Goal: Task Accomplishment & Management: Manage account settings

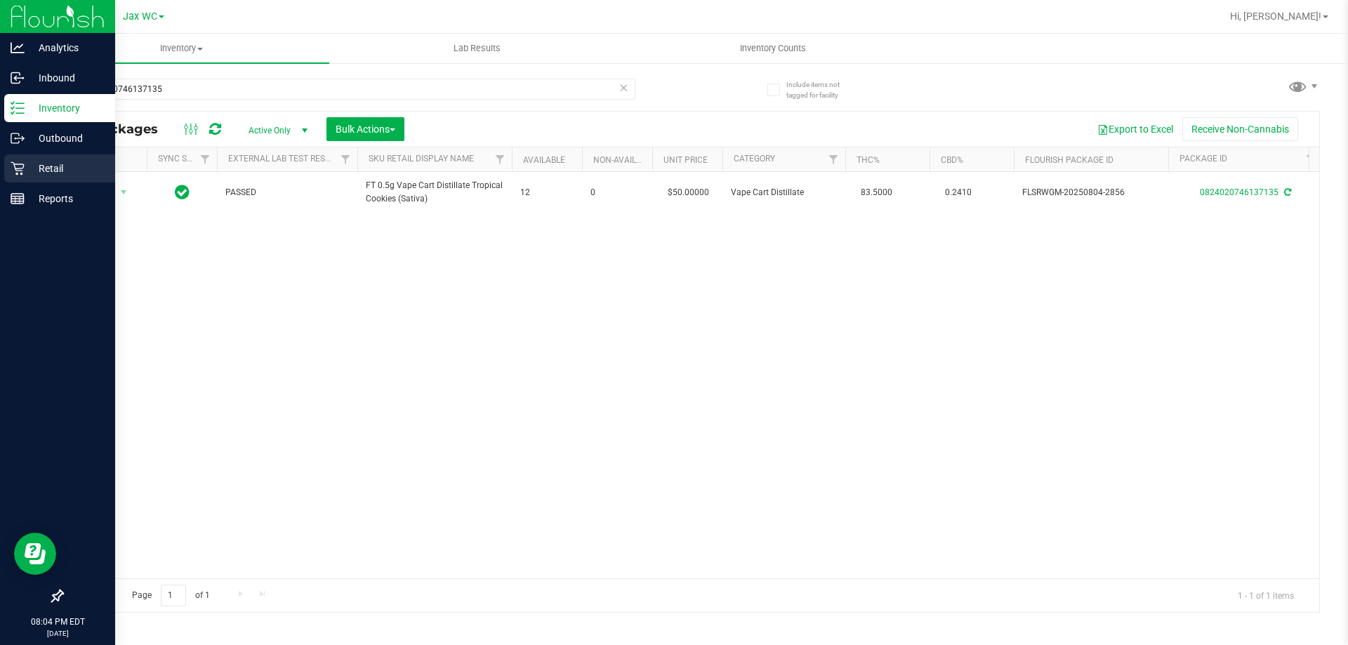
click at [46, 170] on p "Retail" at bounding box center [67, 168] width 84 height 17
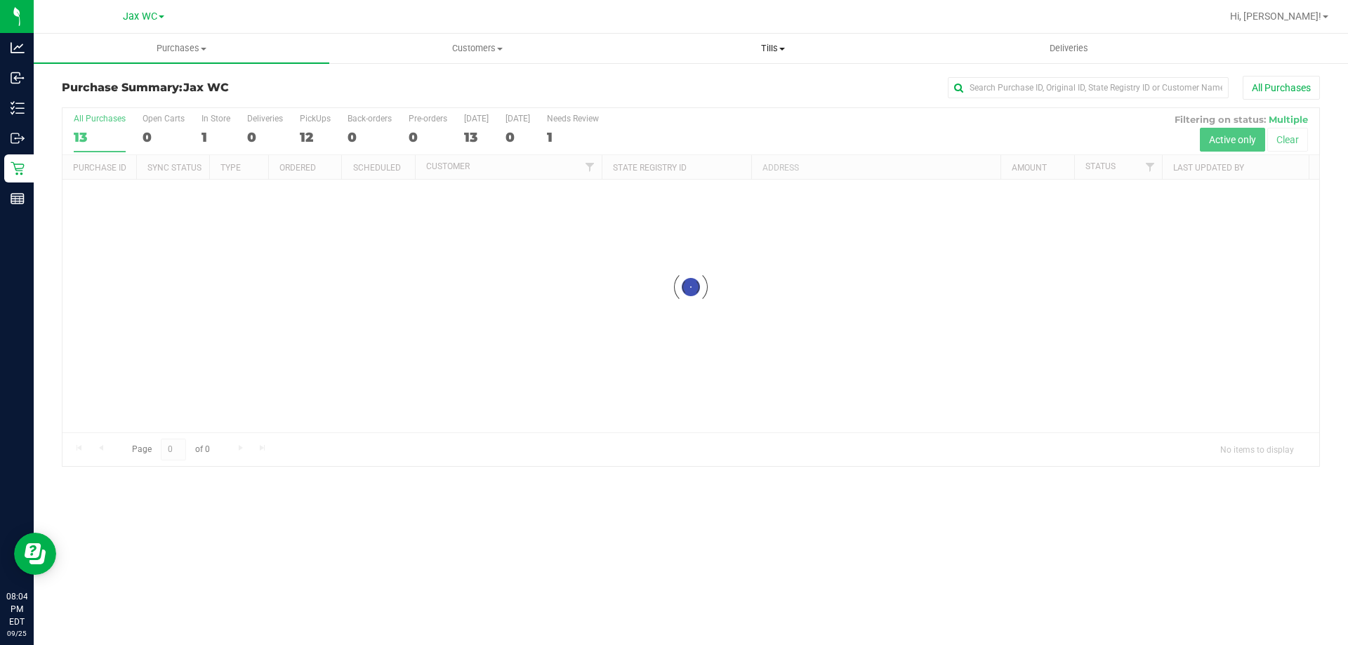
click at [763, 46] on span "Tills" at bounding box center [773, 48] width 294 height 13
click at [699, 84] on span "Manage tills" at bounding box center [672, 85] width 95 height 12
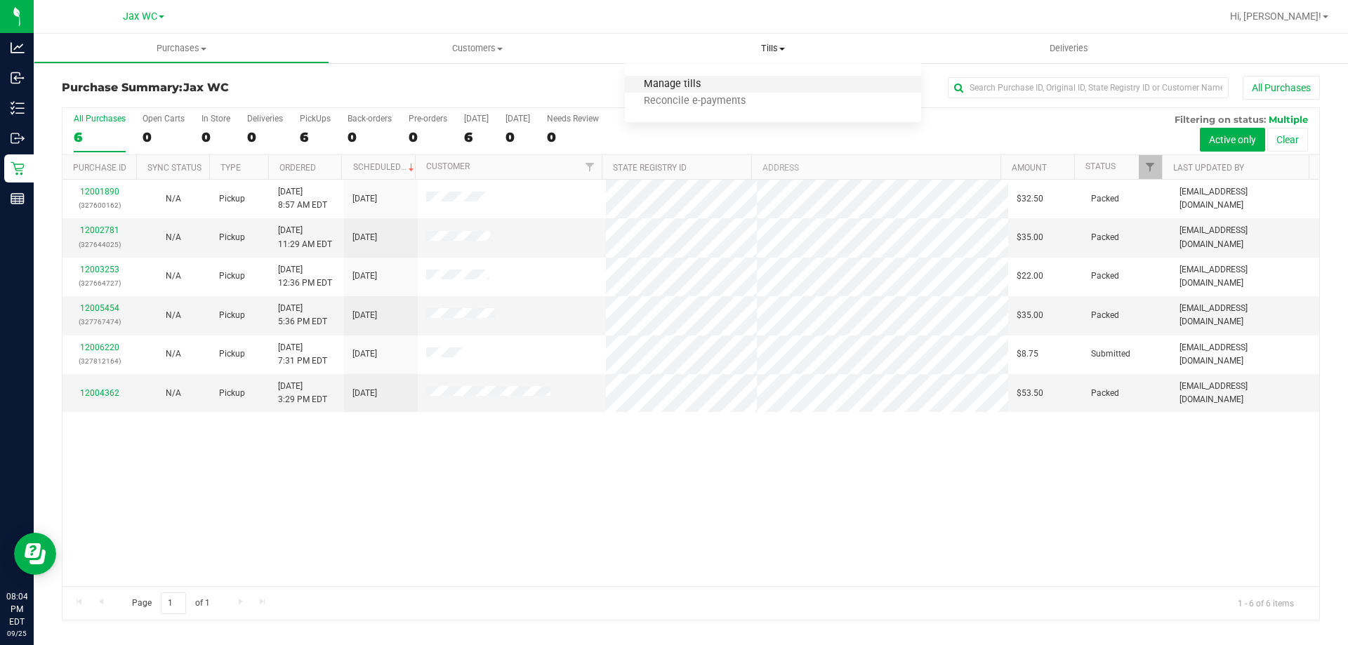
click at [679, 83] on span "Manage tills" at bounding box center [672, 85] width 95 height 12
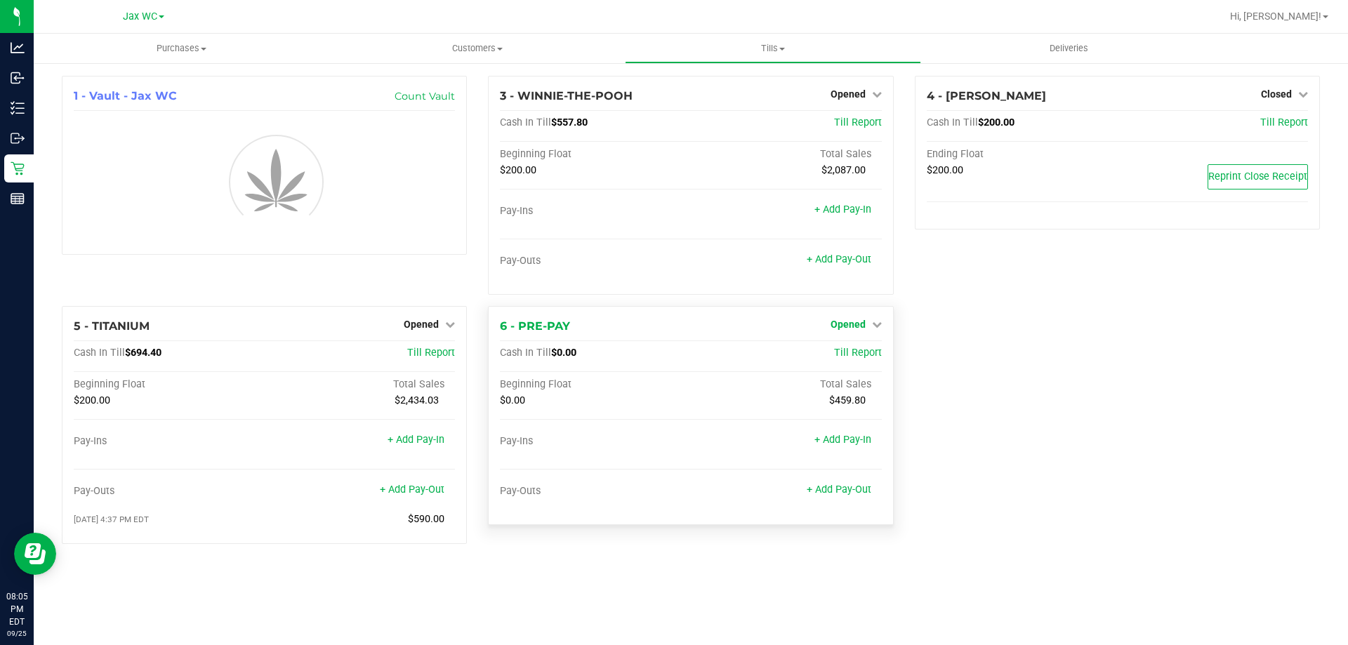
click at [859, 330] on span "Opened" at bounding box center [848, 324] width 35 height 11
click at [864, 360] on div "6 - PRE-PAY Opened Close Till Cash In Till $0.00 Till Report Beginning Float To…" at bounding box center [690, 415] width 405 height 219
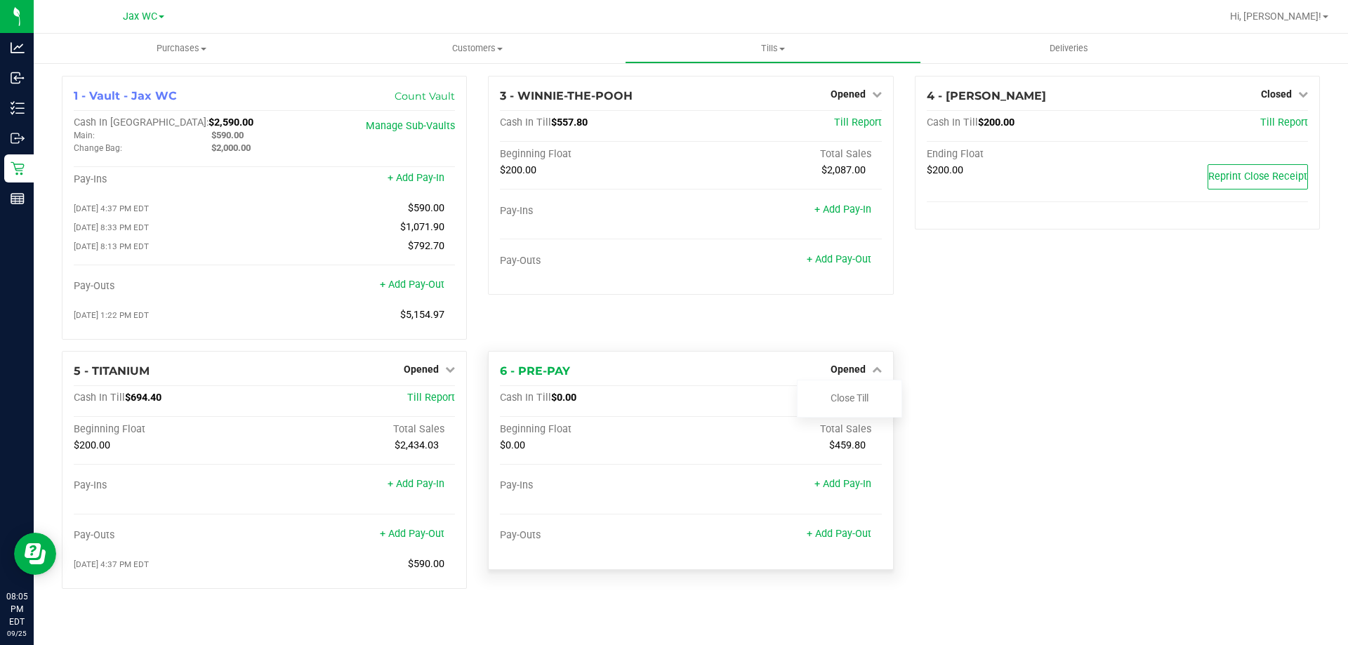
click at [843, 392] on div "Close Till" at bounding box center [849, 399] width 105 height 38
click at [841, 398] on link "Close Till" at bounding box center [850, 398] width 38 height 11
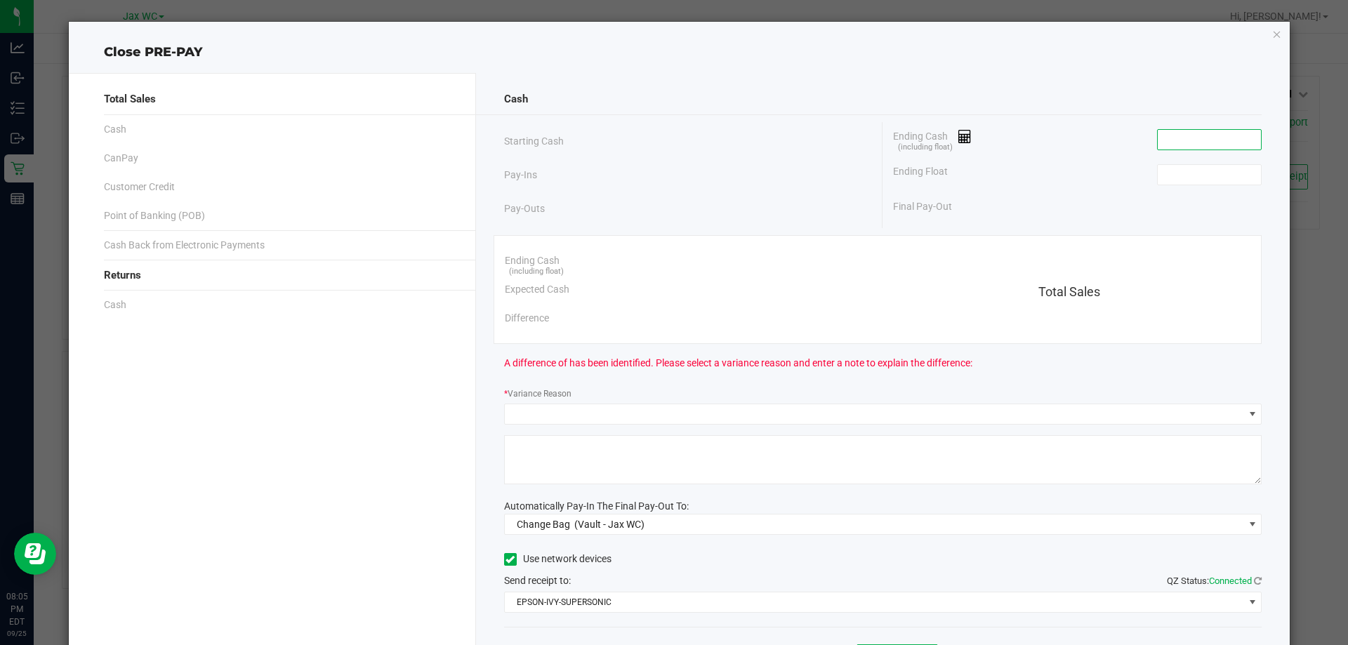
click at [1176, 130] on input at bounding box center [1209, 140] width 103 height 20
type input "$0.00"
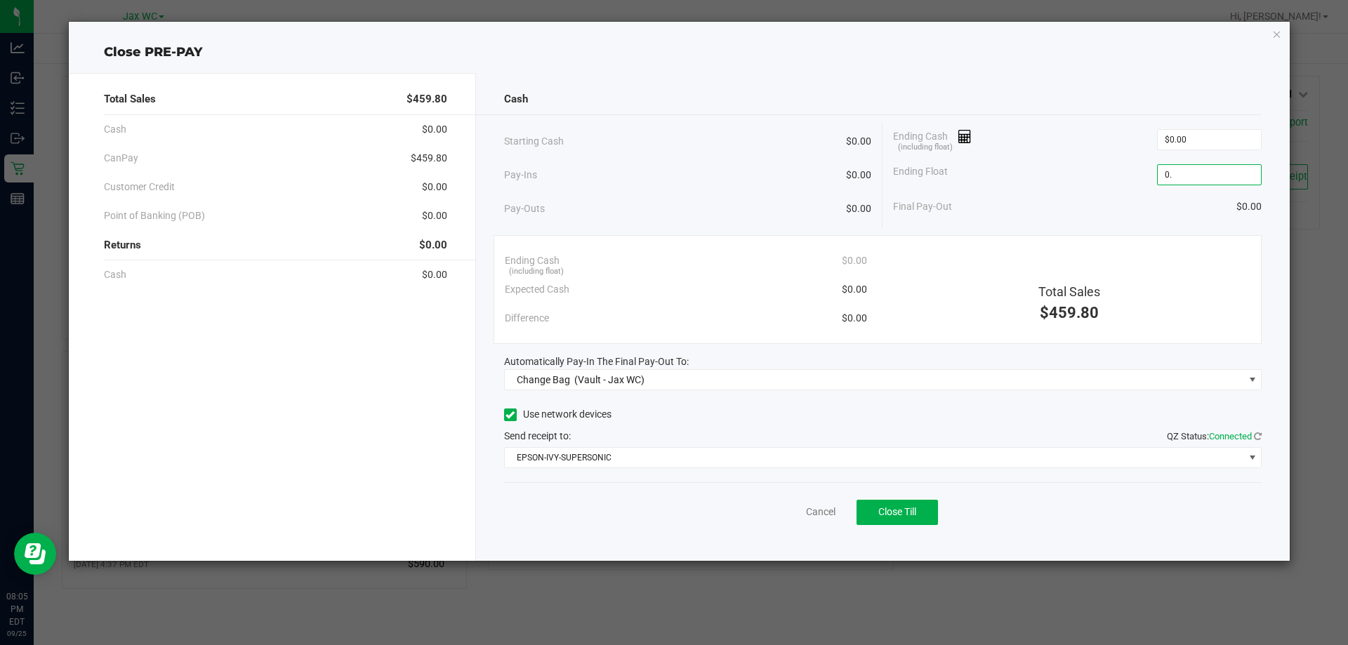
type input "$0.00"
click at [1090, 193] on div "Final Pay-Out $0.00" at bounding box center [1077, 206] width 369 height 29
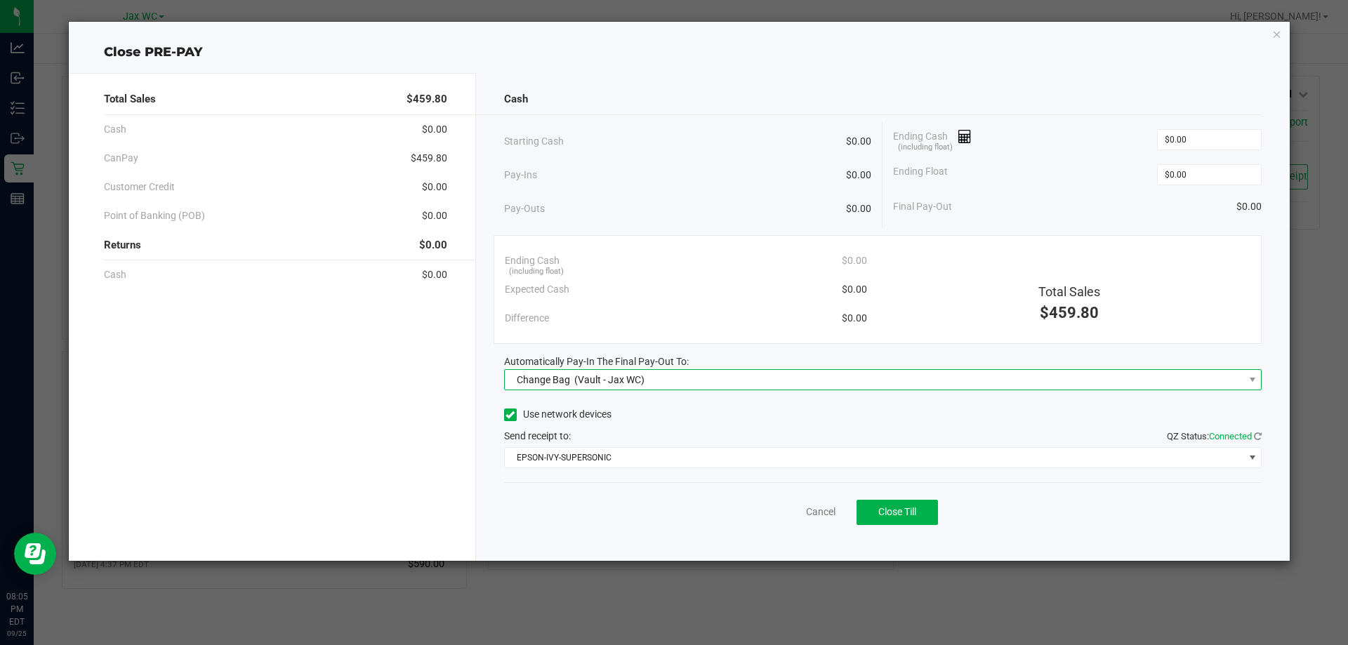
click at [800, 377] on span "Change Bag (Vault - Jax WC)" at bounding box center [874, 380] width 739 height 20
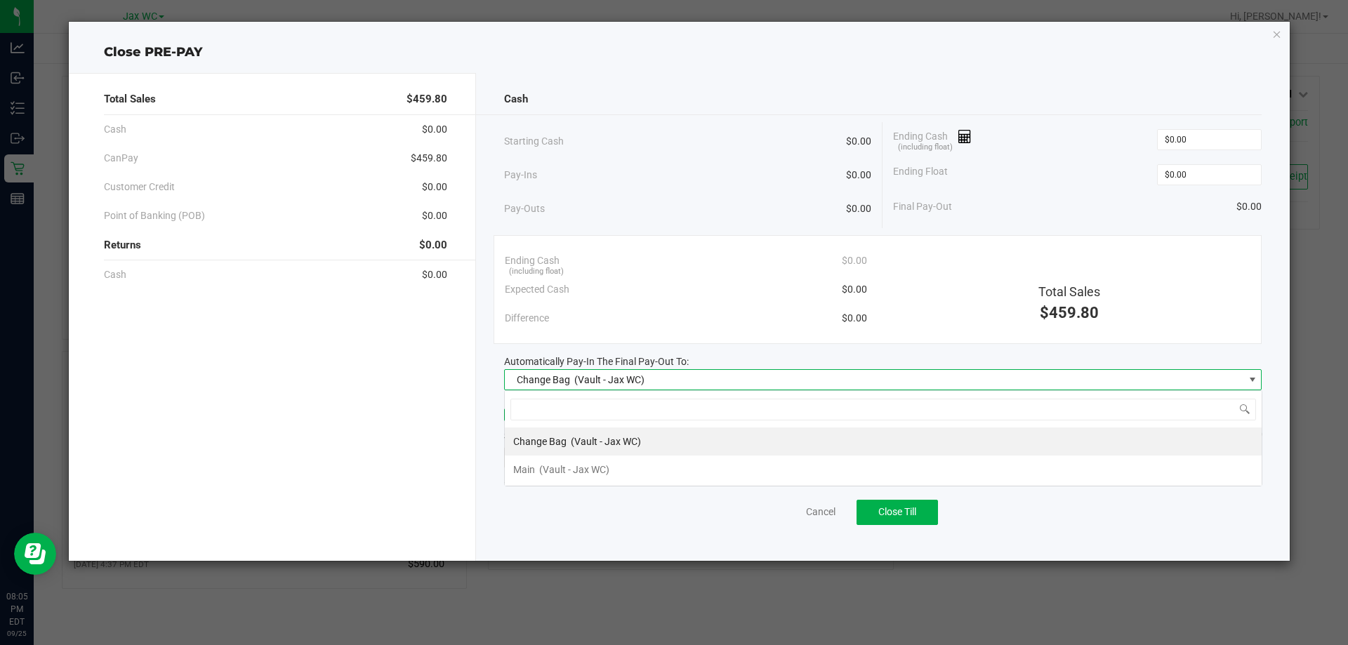
scroll to position [21, 758]
click at [631, 471] on li "Main (Vault - Jax WC)" at bounding box center [883, 470] width 757 height 28
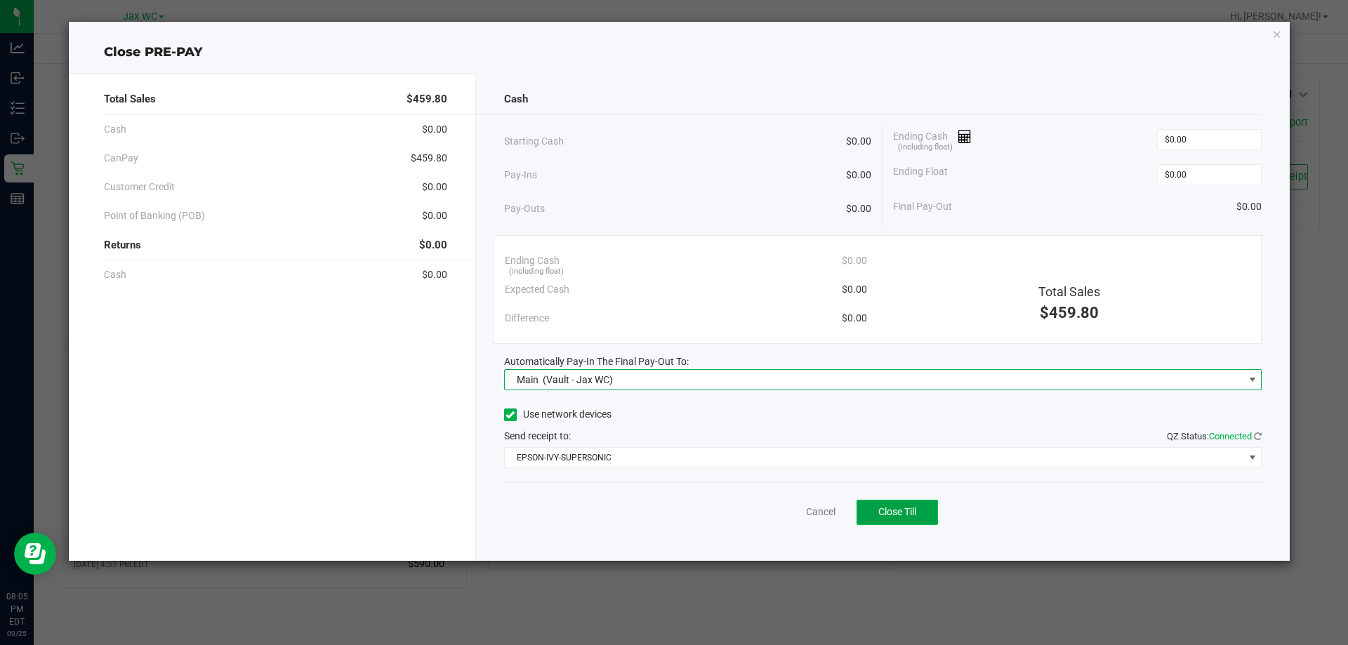
click at [895, 510] on span "Close Till" at bounding box center [897, 511] width 38 height 11
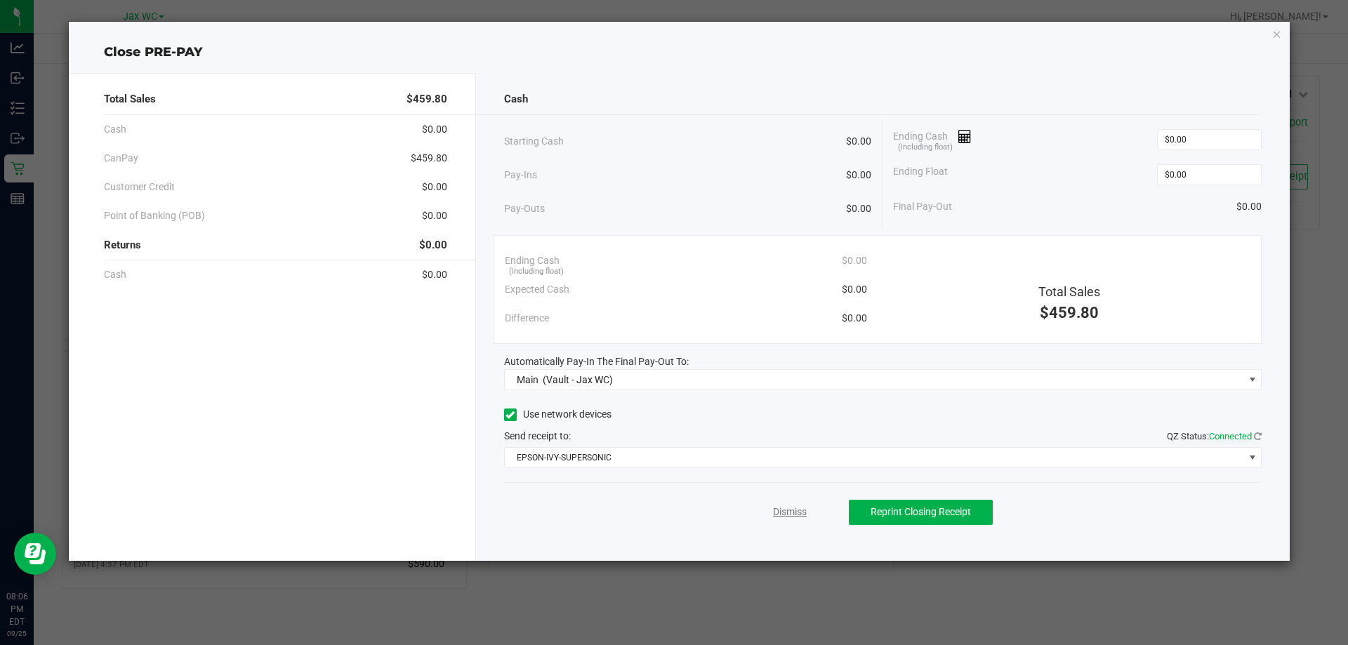
click at [789, 513] on link "Dismiss" at bounding box center [790, 512] width 34 height 15
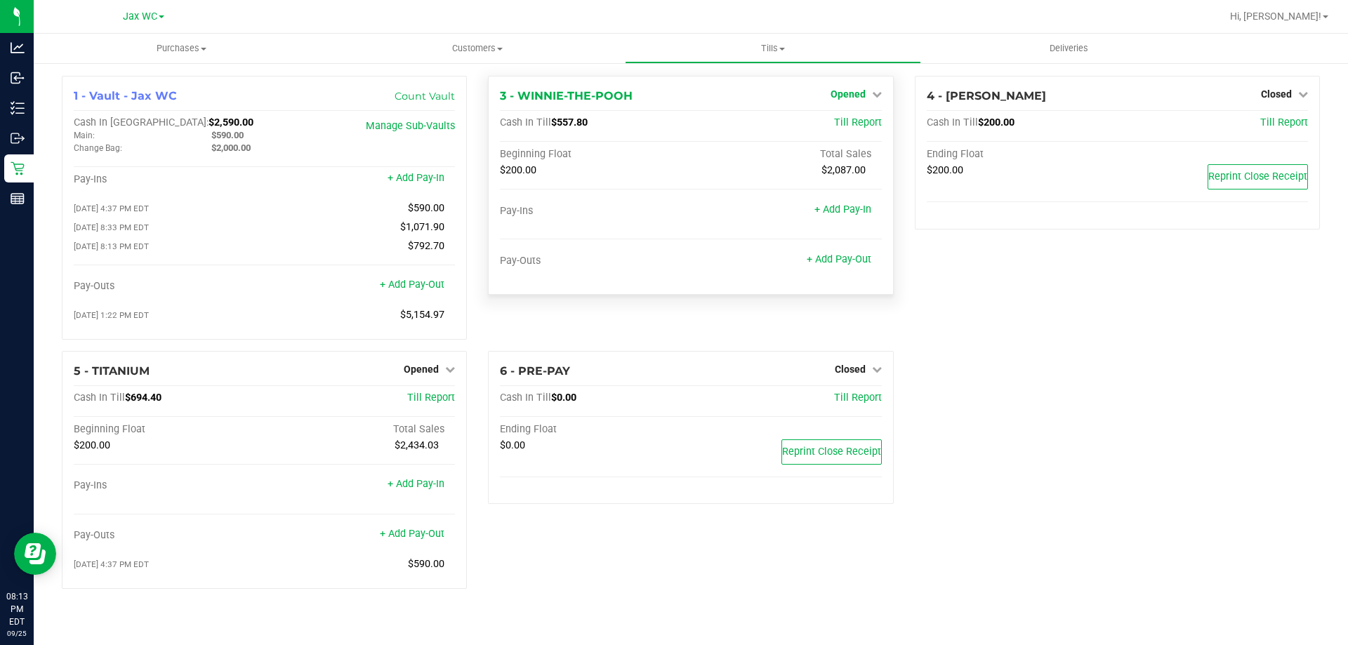
click at [858, 89] on span "Opened" at bounding box center [848, 93] width 35 height 11
click at [841, 118] on link "Close Till" at bounding box center [850, 123] width 38 height 11
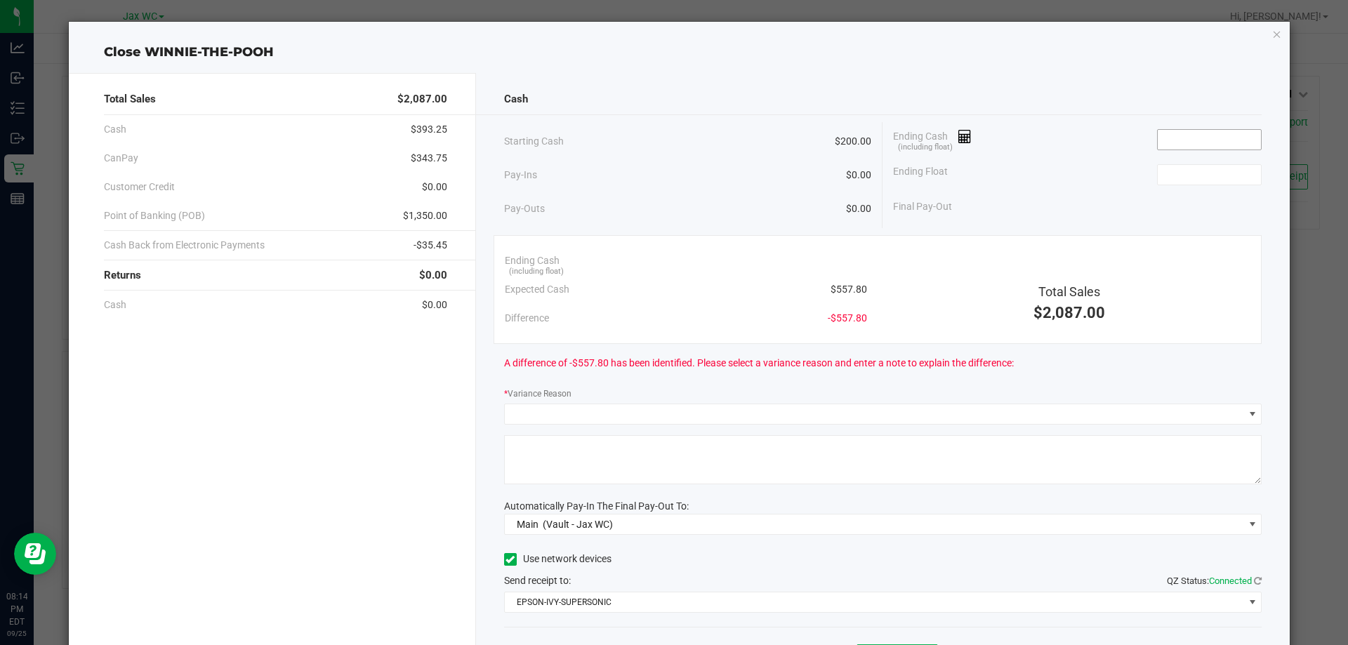
click at [1223, 131] on input at bounding box center [1209, 140] width 103 height 20
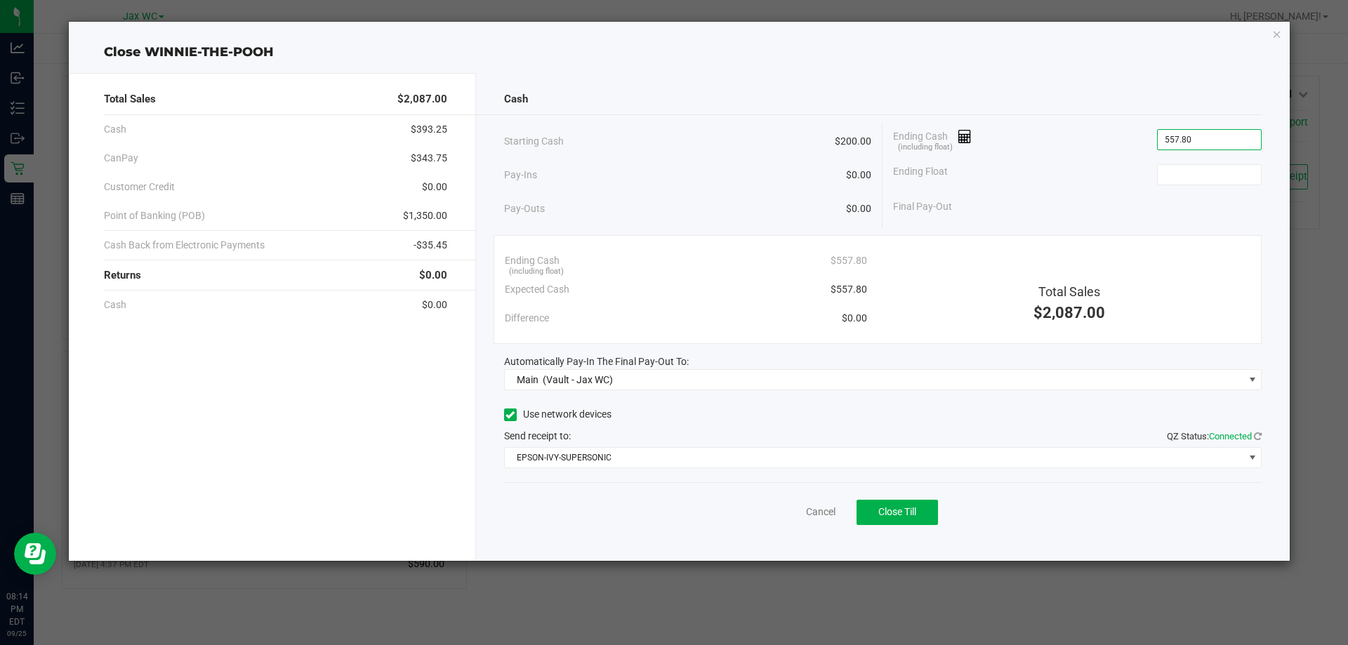
type input "$557.80"
type input "$200.00"
click at [1083, 171] on div "Ending Float $200.00" at bounding box center [1077, 174] width 369 height 35
click at [891, 513] on span "Close Till" at bounding box center [897, 511] width 38 height 11
click at [793, 515] on link "Dismiss" at bounding box center [790, 512] width 34 height 15
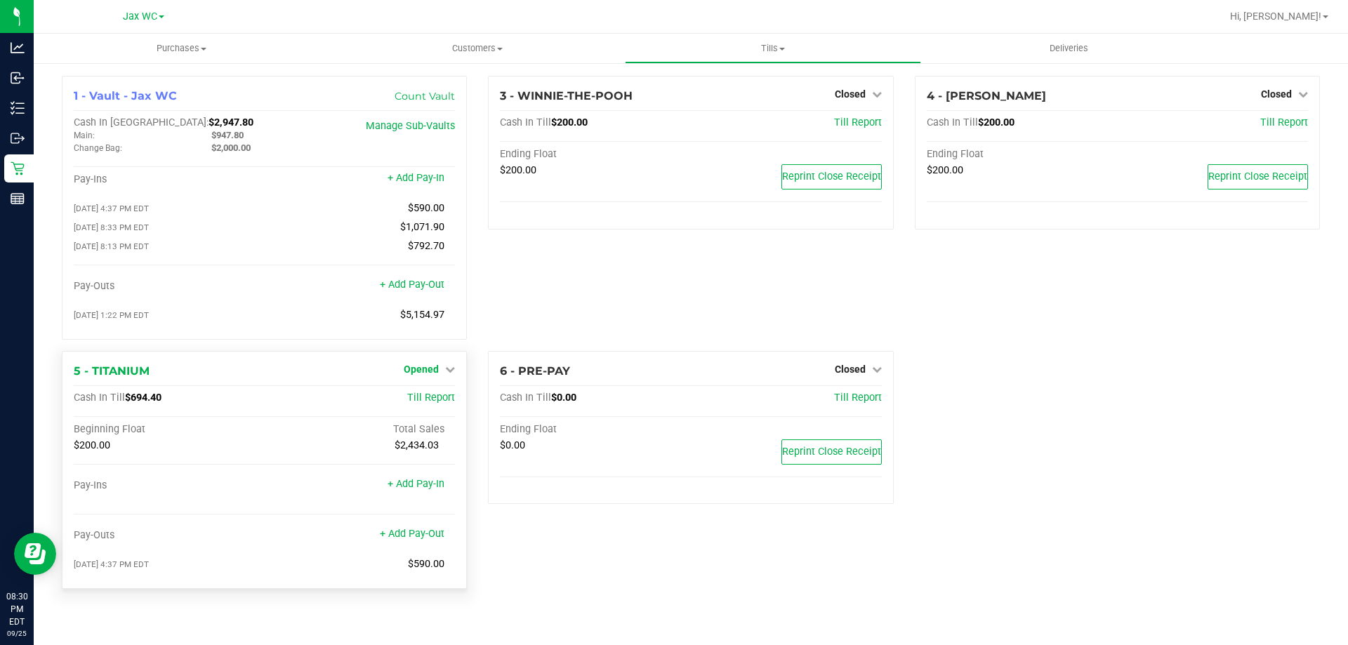
click at [425, 372] on span "Opened" at bounding box center [421, 369] width 35 height 11
click at [422, 401] on link "Close Till" at bounding box center [423, 398] width 38 height 11
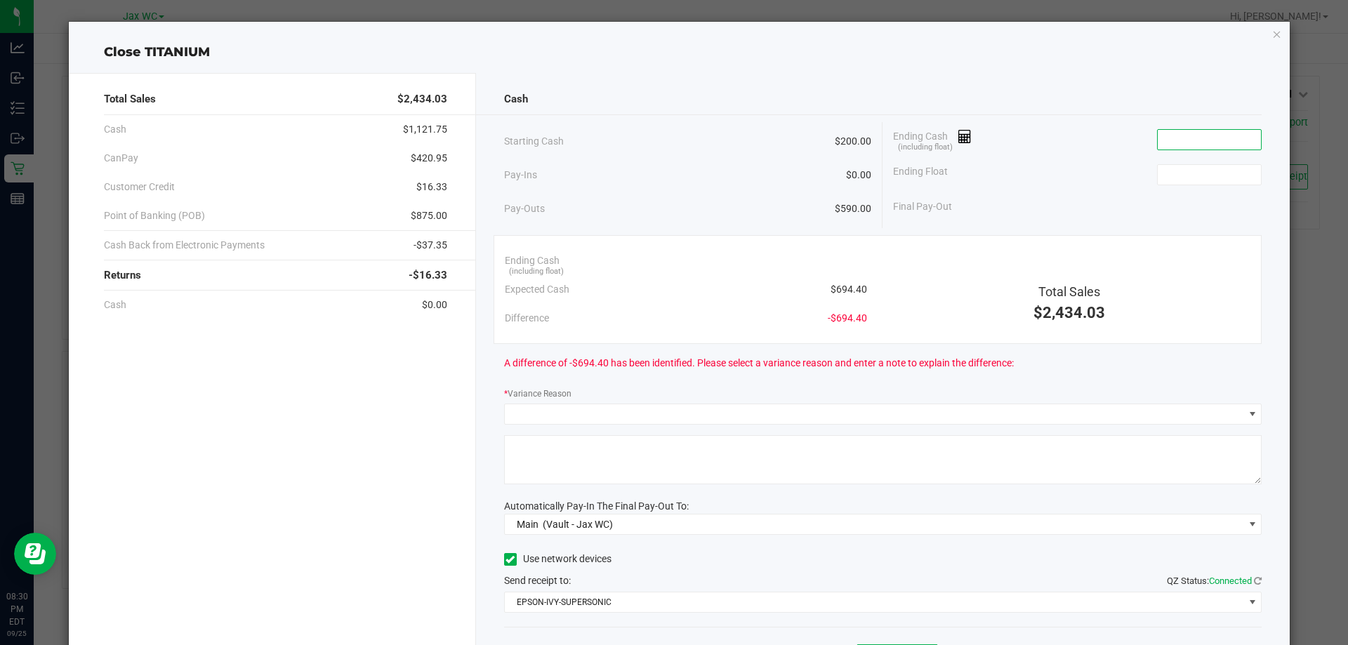
click at [1180, 142] on input at bounding box center [1209, 140] width 103 height 20
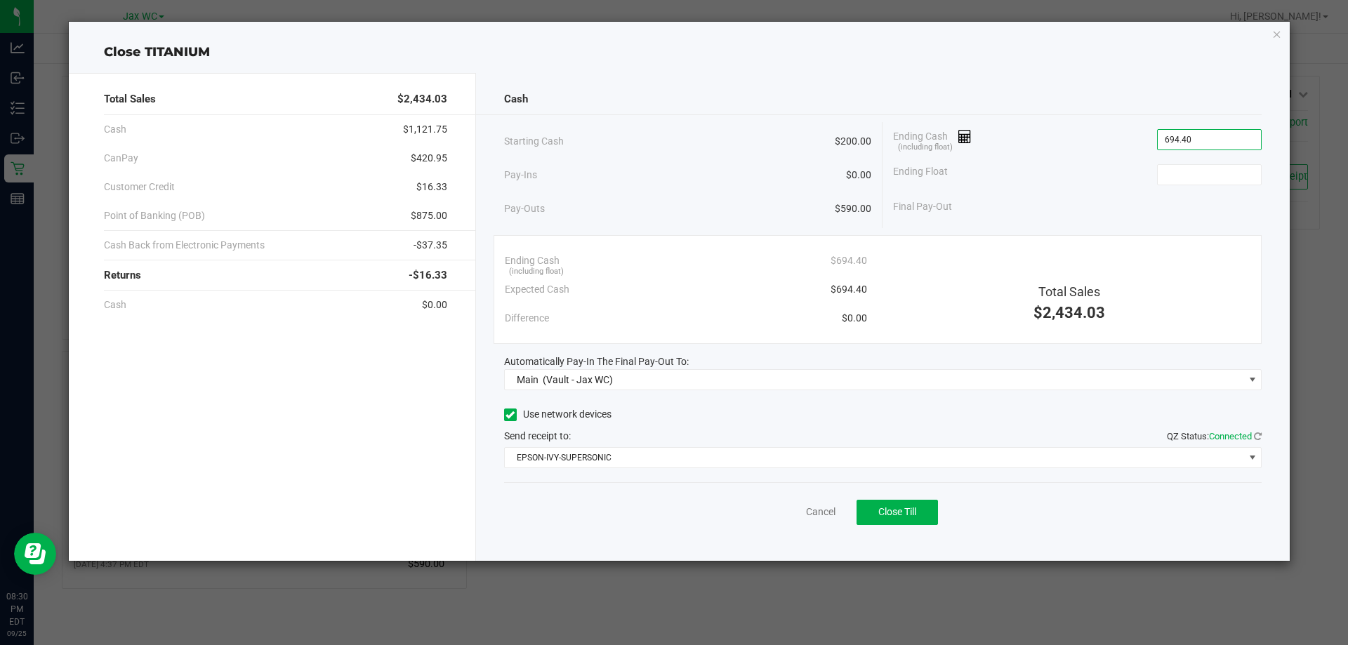
type input "$694.40"
type input "$200.00"
click at [1114, 180] on div "Ending Float $200.00" at bounding box center [1077, 174] width 369 height 35
click at [900, 512] on span "Close Till" at bounding box center [897, 511] width 38 height 11
click at [791, 520] on div "Dismiss Reprint Closing Receipt" at bounding box center [883, 509] width 758 height 54
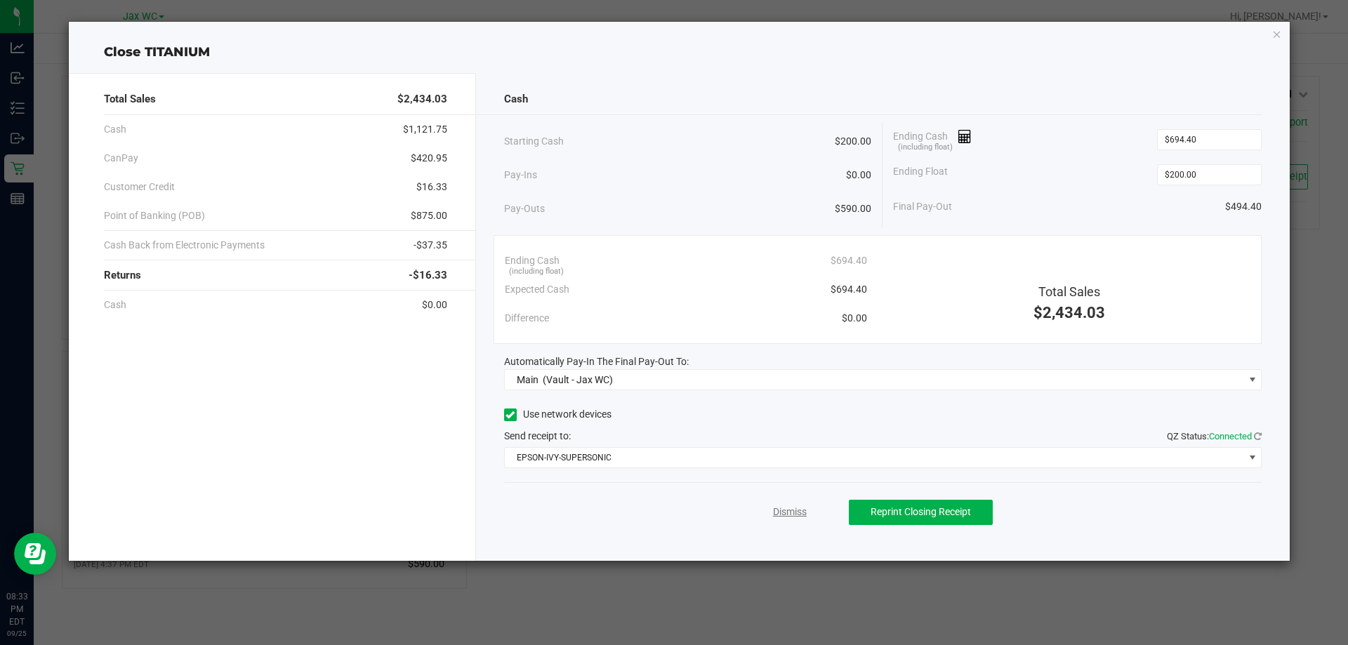
click at [777, 512] on link "Dismiss" at bounding box center [790, 512] width 34 height 15
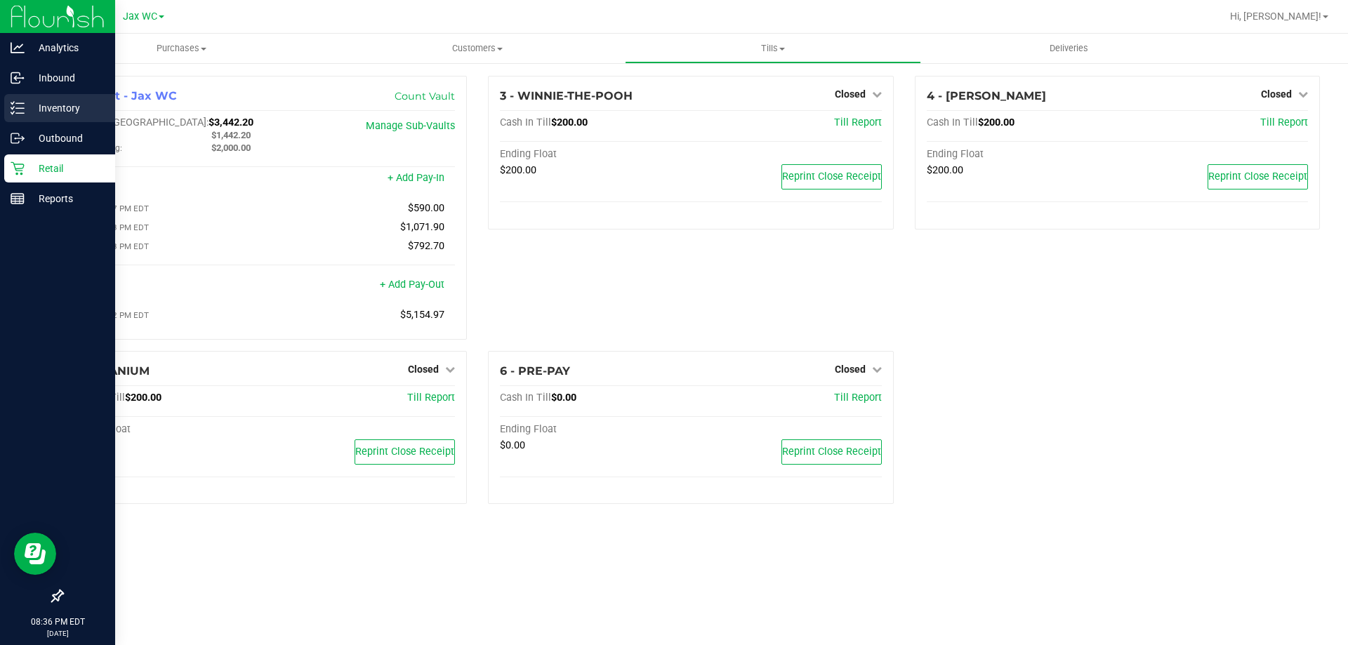
click at [68, 105] on p "Inventory" at bounding box center [67, 108] width 84 height 17
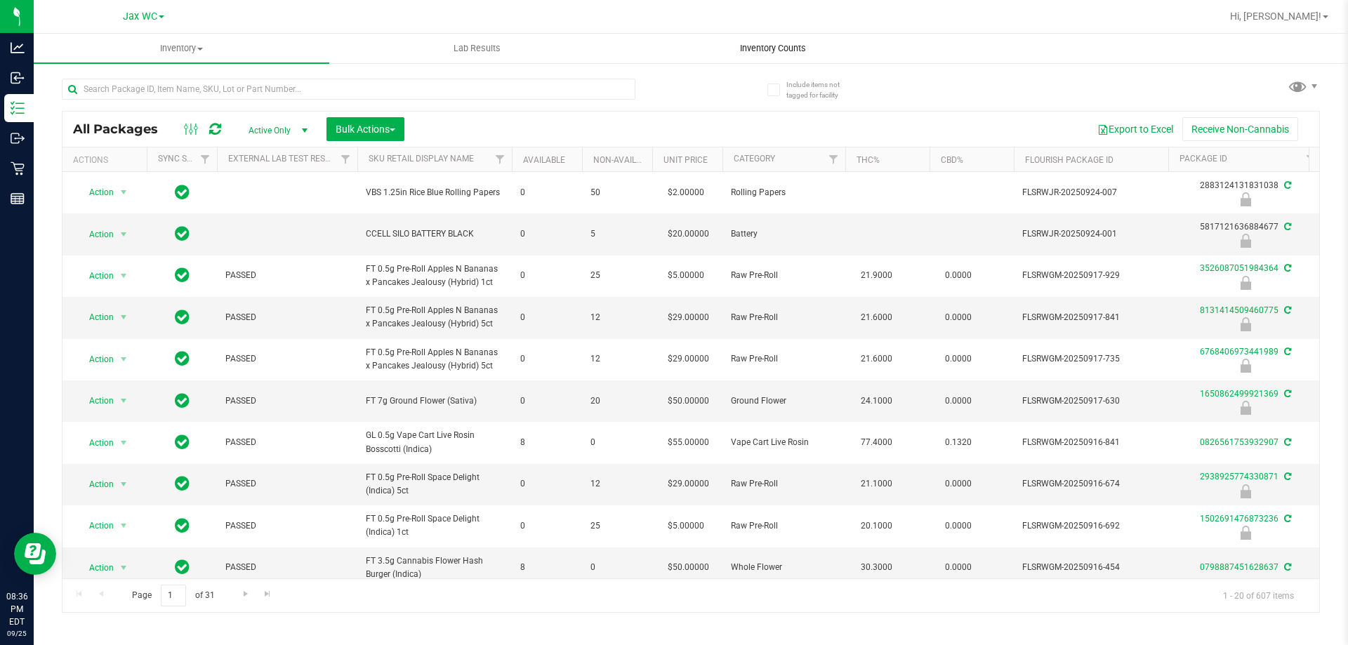
click at [784, 48] on span "Inventory Counts" at bounding box center [773, 48] width 104 height 13
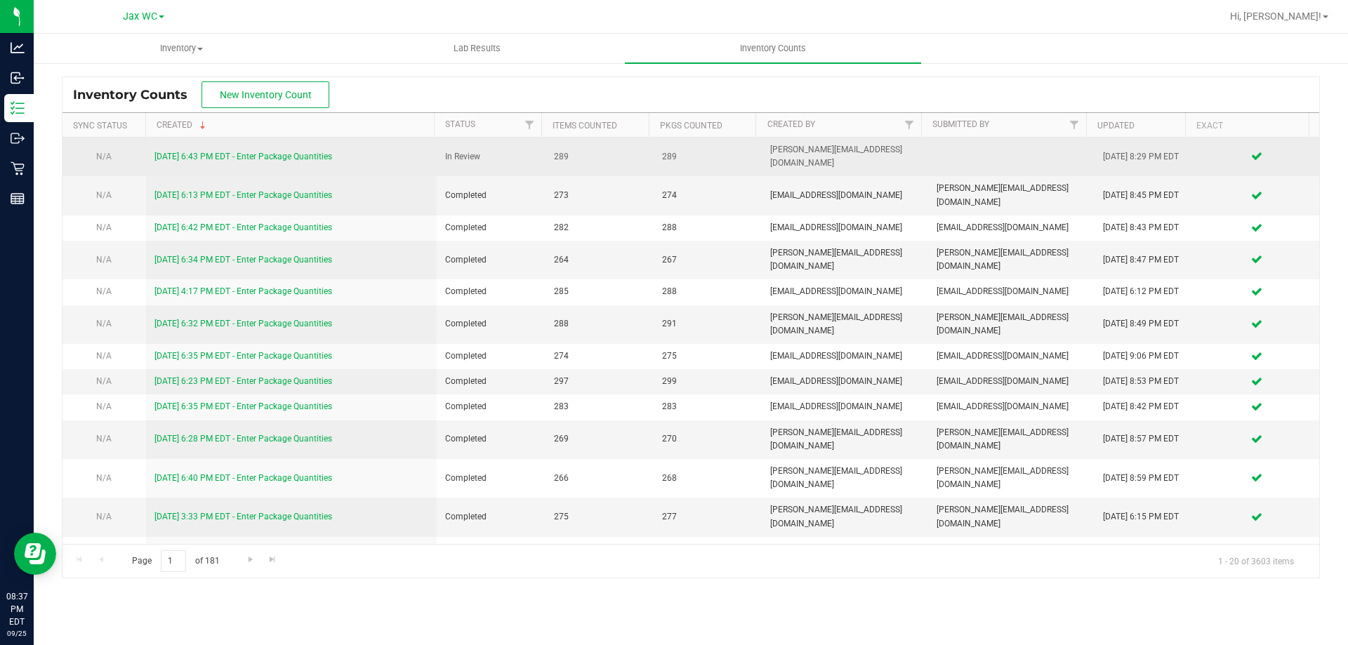
click at [280, 152] on link "[DATE] 6:43 PM EDT - Enter Package Quantities" at bounding box center [243, 157] width 178 height 10
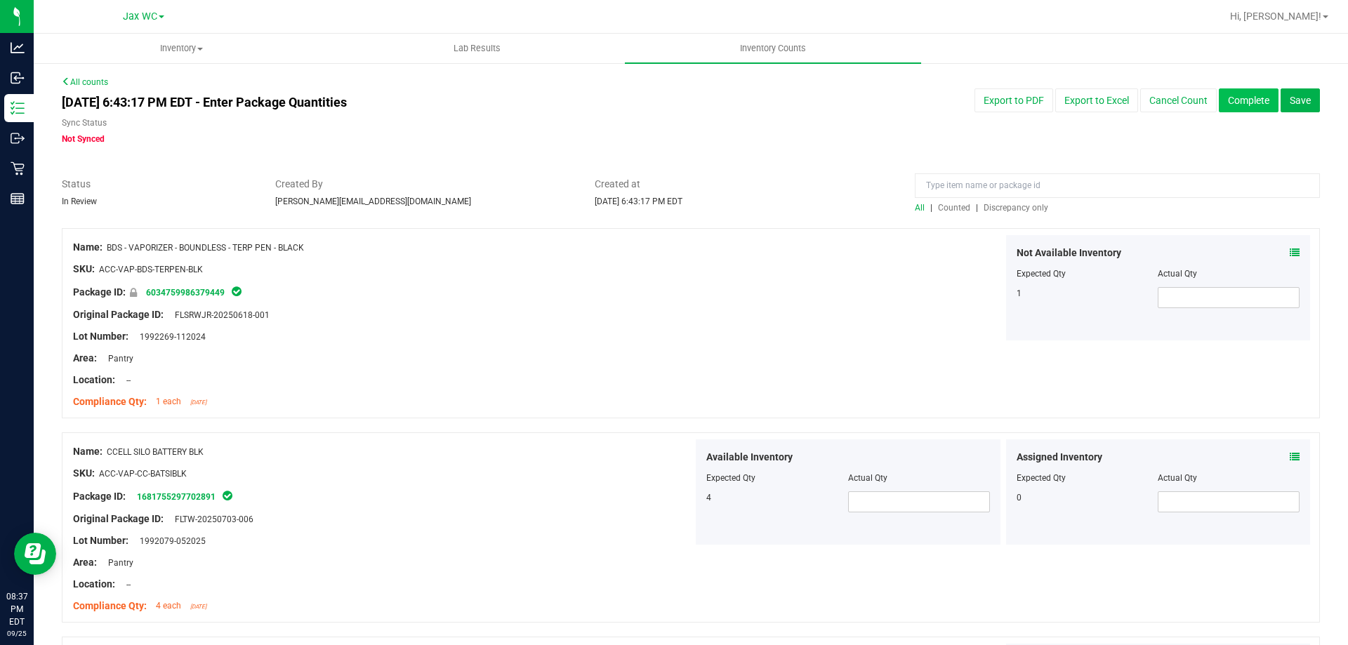
click at [1219, 103] on button "Complete" at bounding box center [1249, 100] width 60 height 24
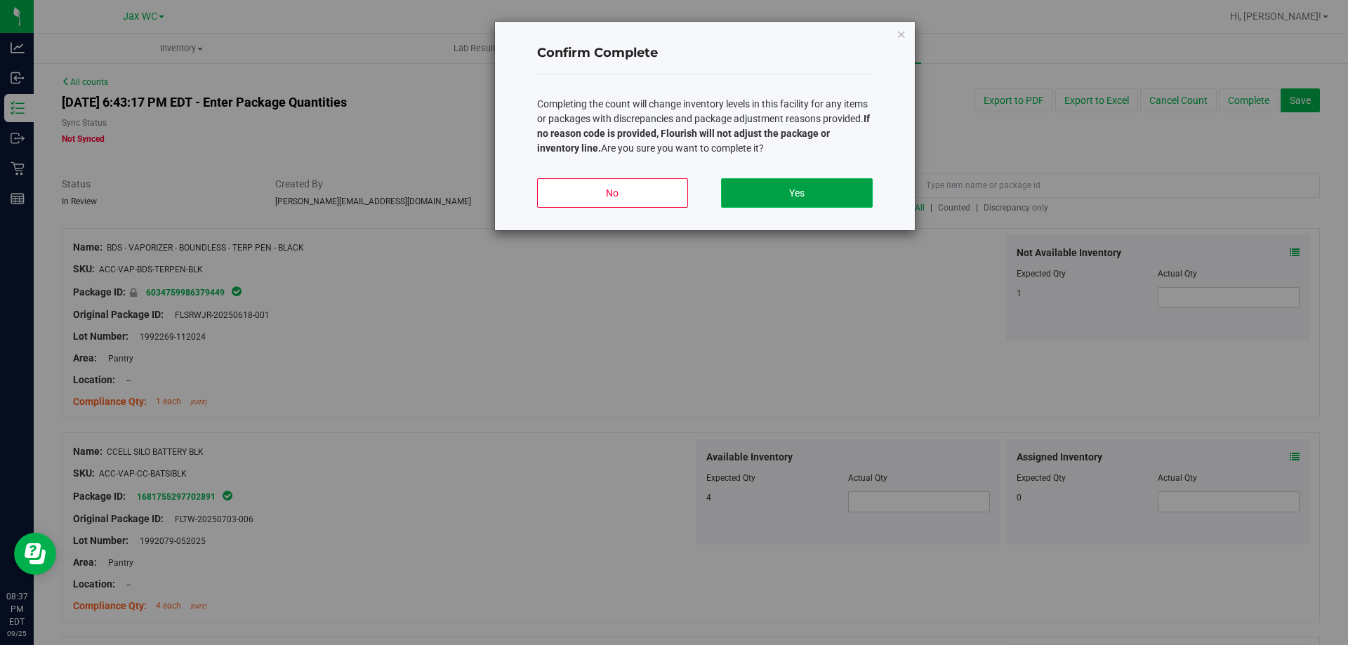
click at [810, 193] on button "Yes" at bounding box center [796, 192] width 151 height 29
